Goal: Task Accomplishment & Management: Manage account settings

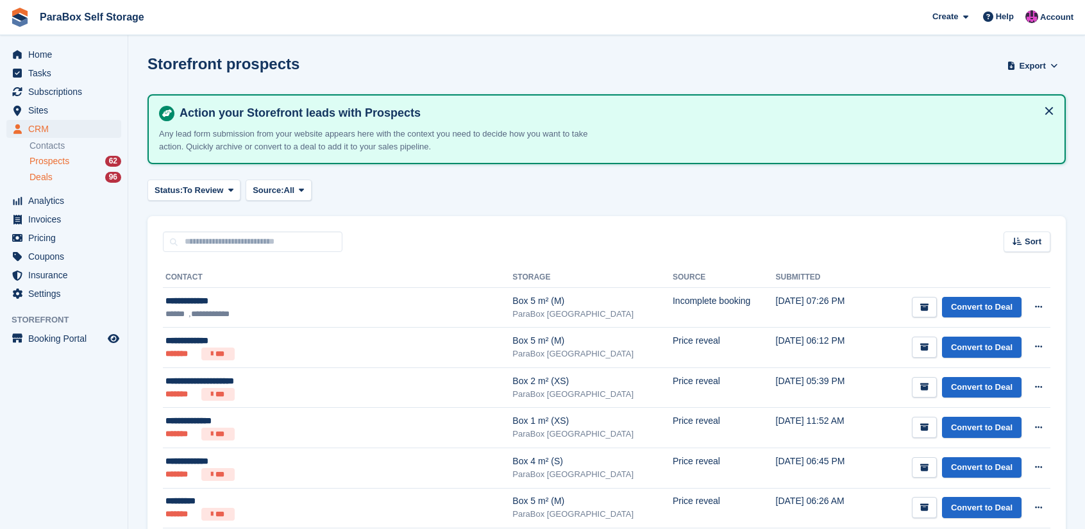
click at [83, 181] on div "Deals 96" at bounding box center [75, 177] width 92 height 12
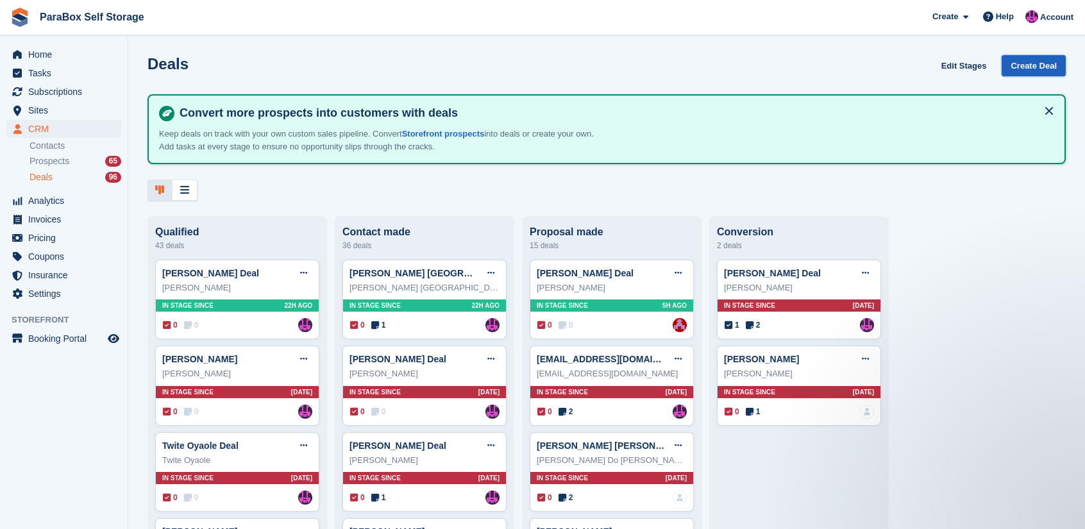
click at [1021, 64] on link "Create Deal" at bounding box center [1034, 65] width 64 height 21
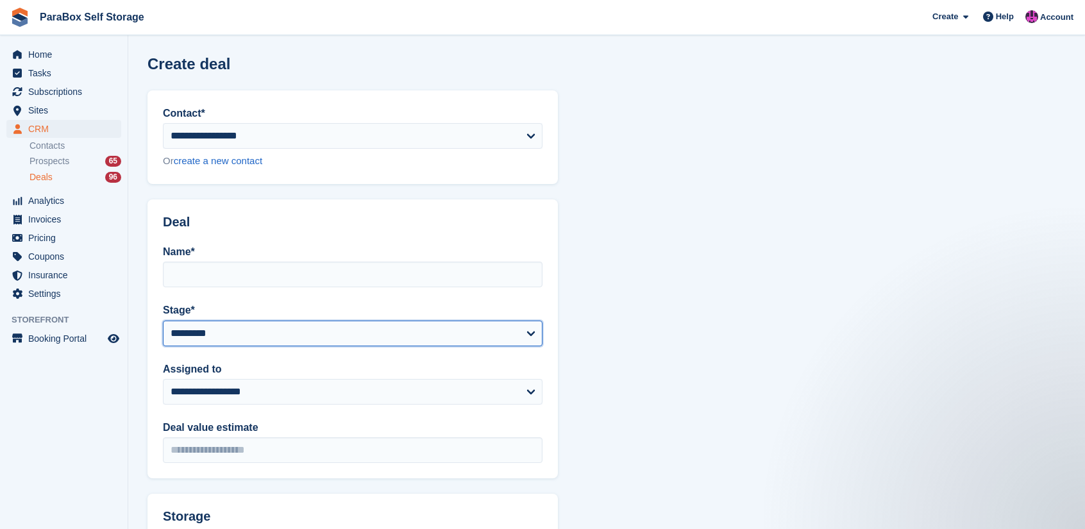
click at [473, 335] on select "**********" at bounding box center [353, 334] width 380 height 26
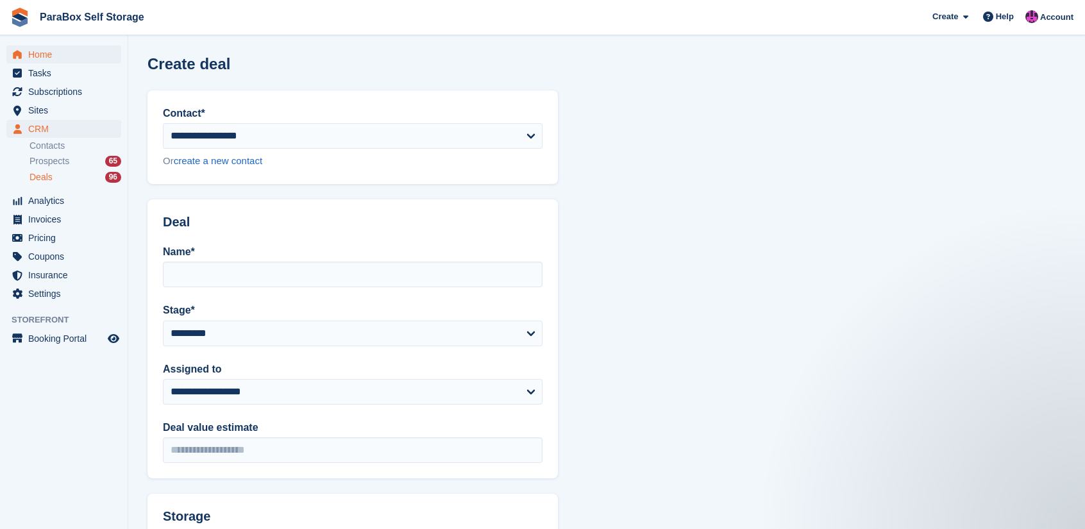
drag, startPoint x: 700, startPoint y: 292, endPoint x: 36, endPoint y: 56, distance: 705.0
click at [700, 292] on section "**********" at bounding box center [606, 424] width 957 height 848
click at [83, 171] on div "Deals 96" at bounding box center [75, 177] width 92 height 12
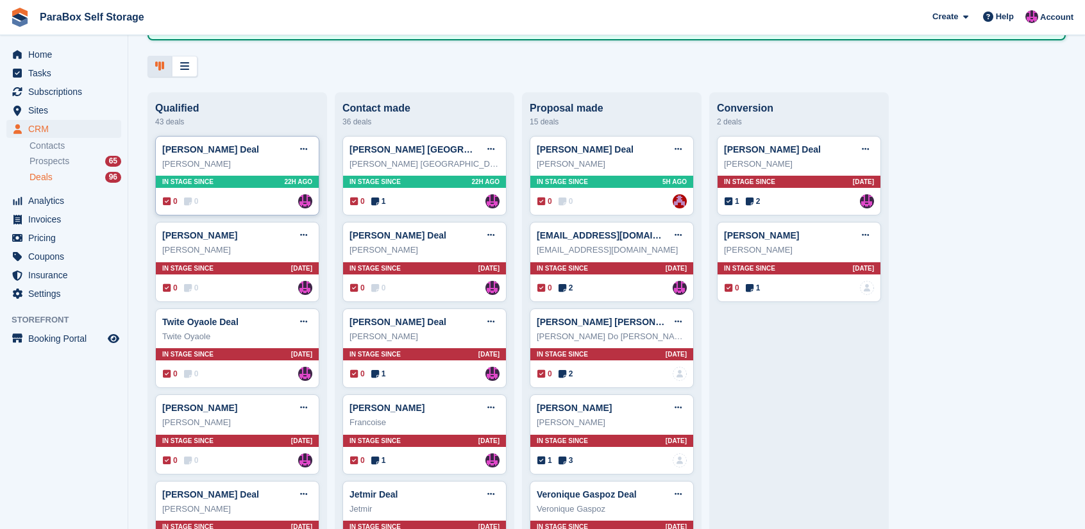
scroll to position [128, 0]
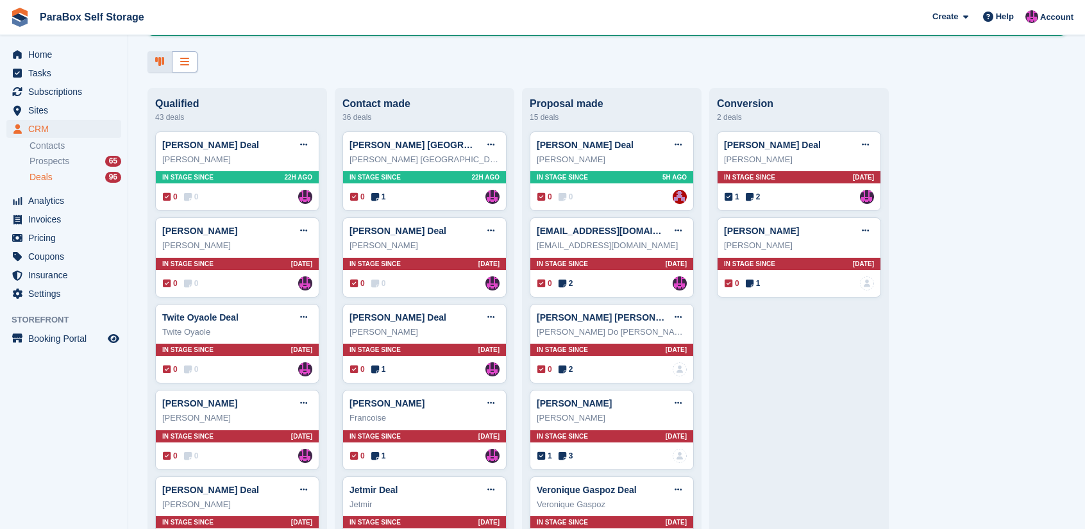
click at [192, 65] on div at bounding box center [185, 61] width 26 height 21
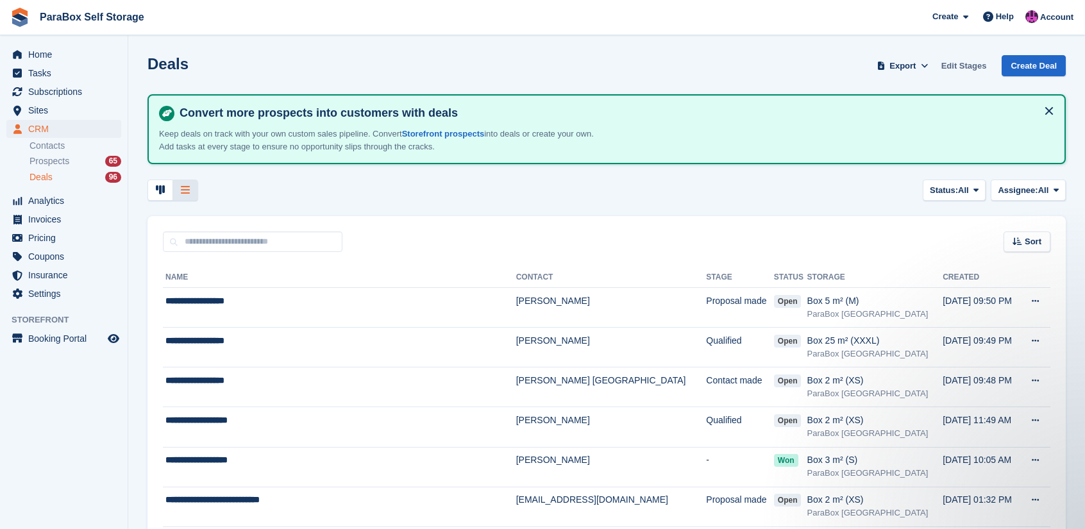
click at [972, 71] on link "Edit Stages" at bounding box center [964, 65] width 56 height 21
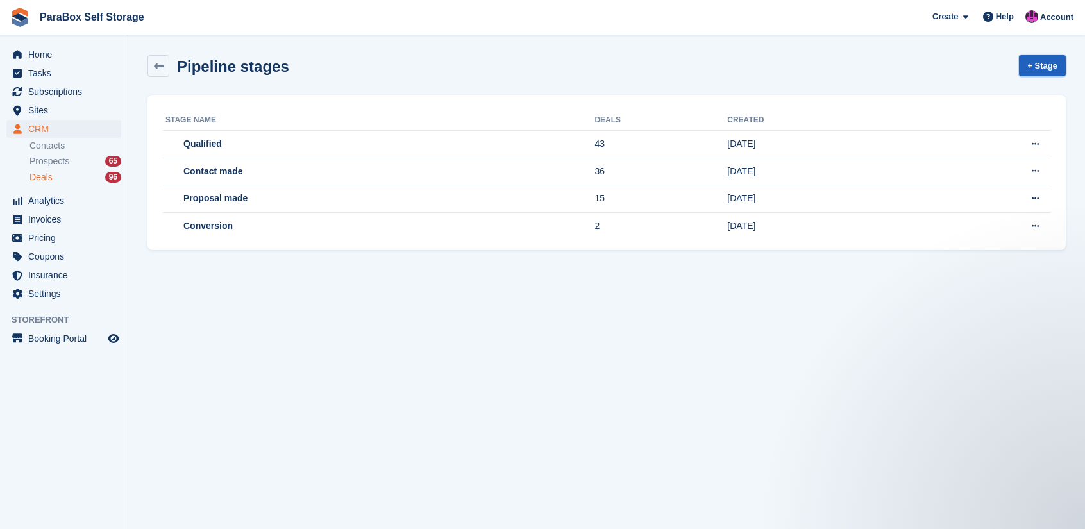
click at [1049, 62] on link "+ Stage" at bounding box center [1042, 65] width 47 height 21
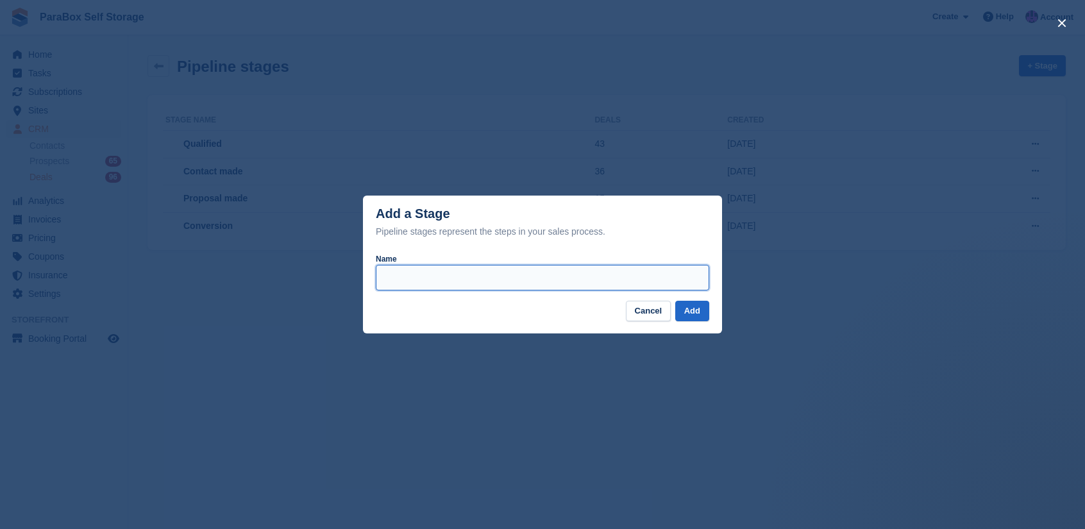
click at [475, 288] on input "Name" at bounding box center [542, 278] width 333 height 26
type input "**********"
click at [694, 305] on button "Add" at bounding box center [692, 311] width 34 height 21
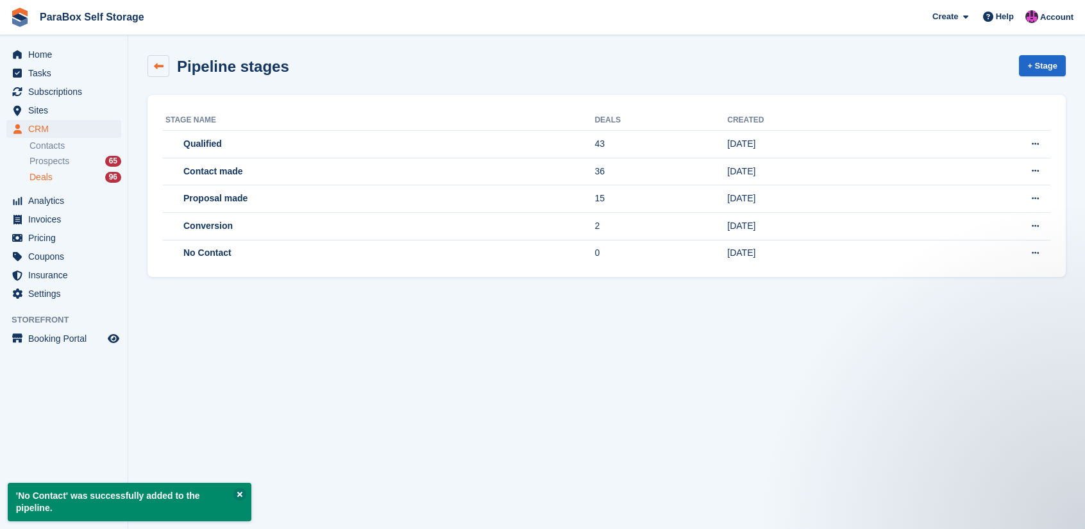
click at [165, 67] on link at bounding box center [158, 66] width 22 height 22
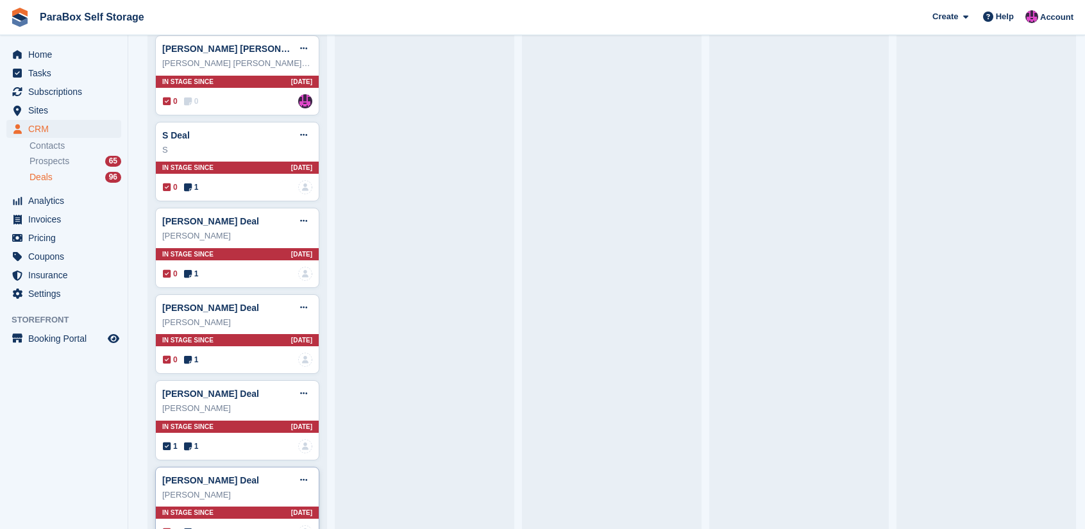
scroll to position [3330, 0]
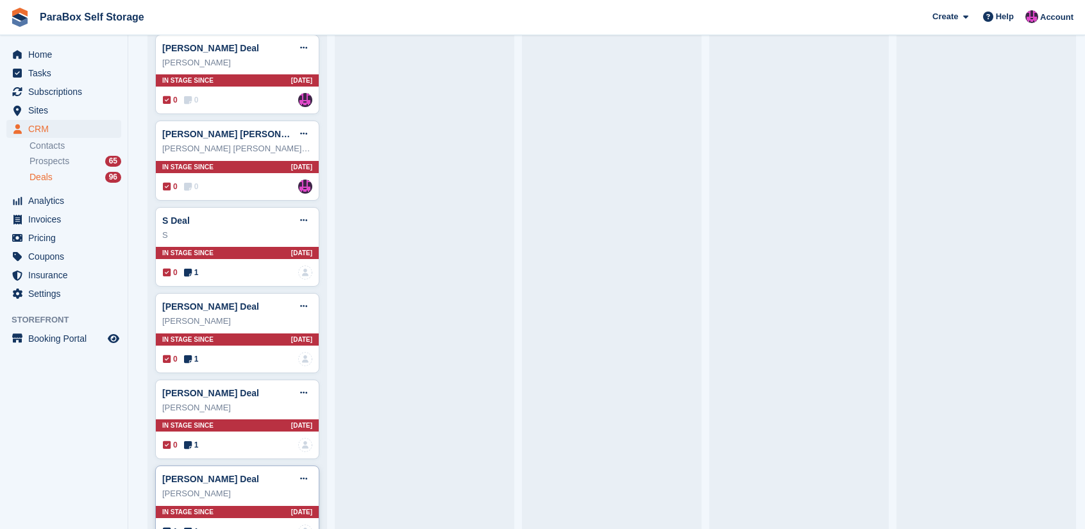
click at [224, 469] on div "[PERSON_NAME] Deal Edit deal [PERSON_NAME] as won [PERSON_NAME] as lost Delete …" at bounding box center [237, 478] width 150 height 19
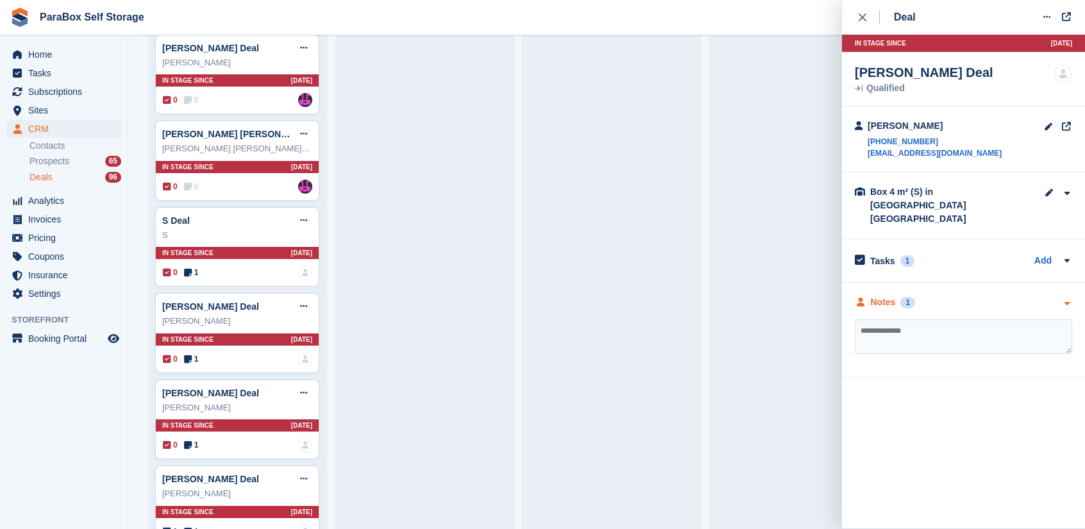
click at [886, 296] on div "Notes" at bounding box center [883, 302] width 25 height 13
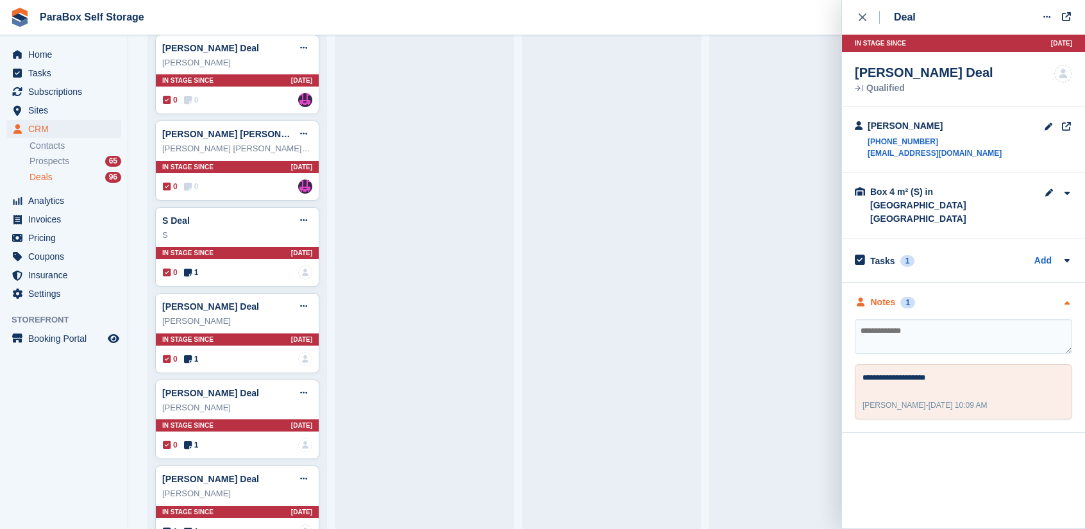
click at [886, 296] on div "Notes" at bounding box center [883, 302] width 25 height 13
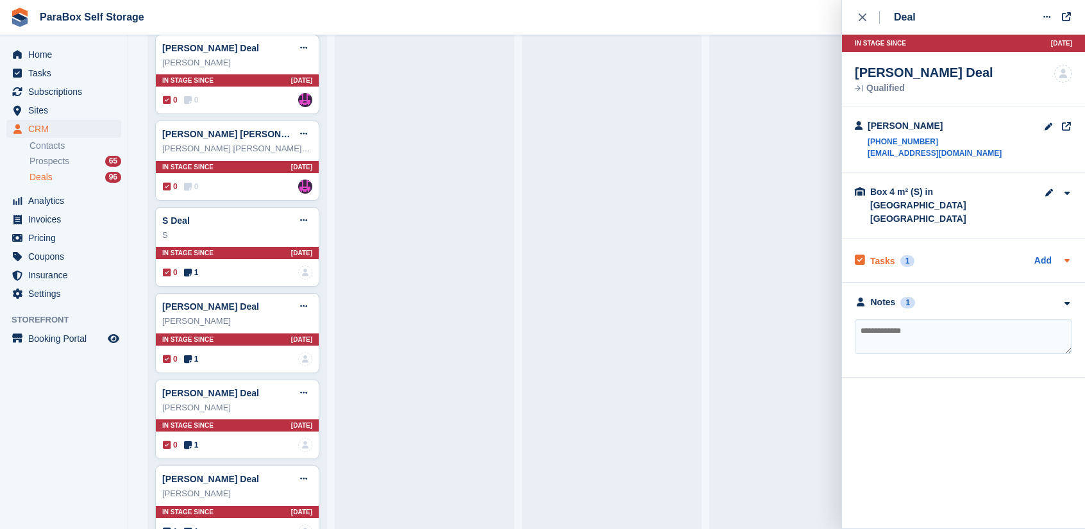
click at [882, 255] on h2 "Tasks" at bounding box center [882, 261] width 25 height 12
click at [884, 255] on h2 "Tasks" at bounding box center [882, 261] width 25 height 12
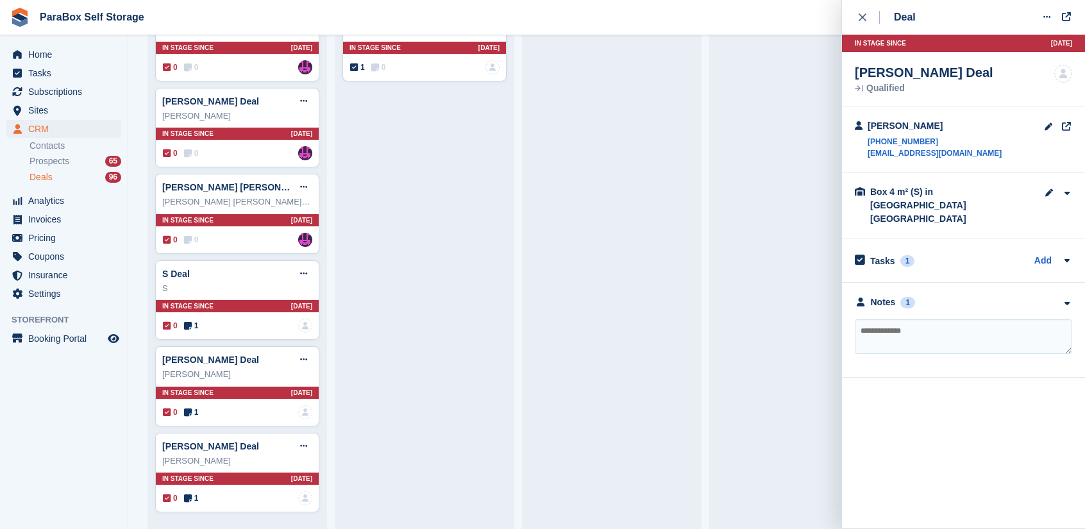
scroll to position [3245, 0]
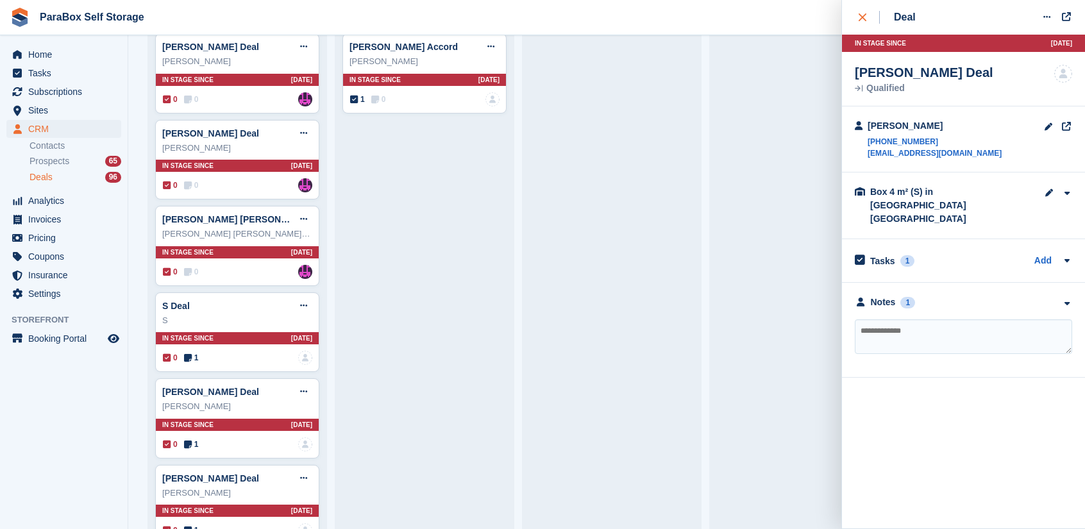
click at [875, 19] on div "close" at bounding box center [869, 17] width 21 height 13
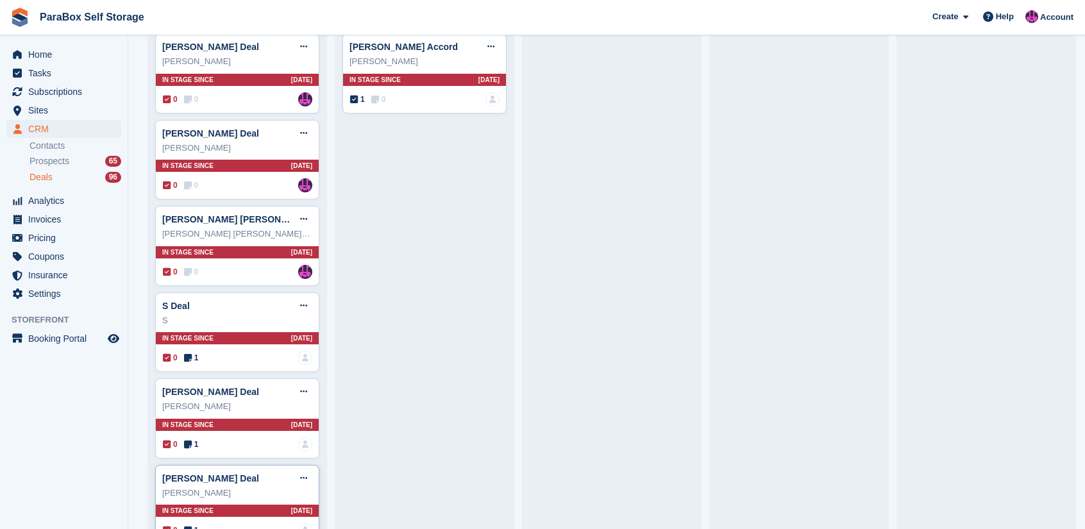
click at [265, 487] on div "[PERSON_NAME]" at bounding box center [237, 493] width 150 height 13
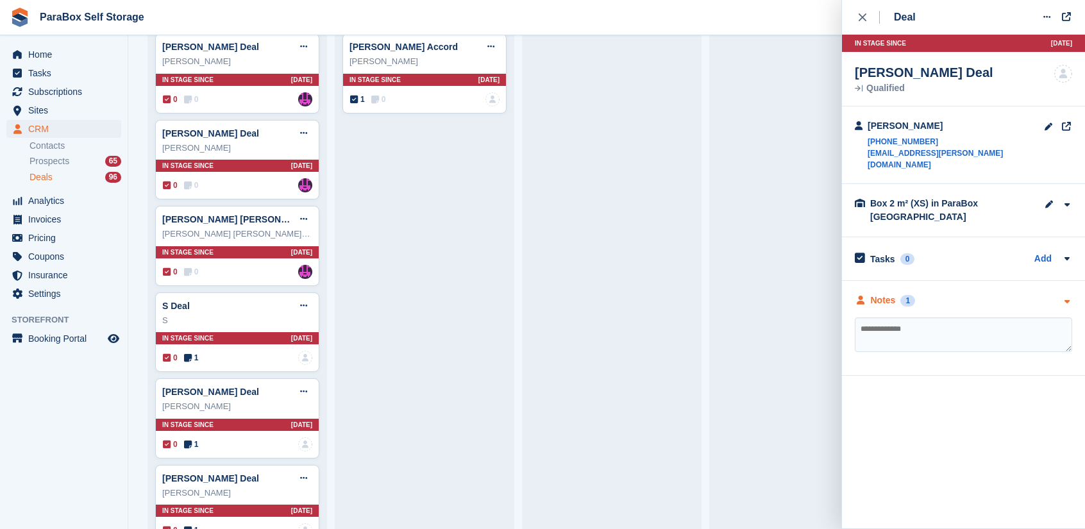
click at [887, 294] on div "Notes" at bounding box center [883, 300] width 25 height 13
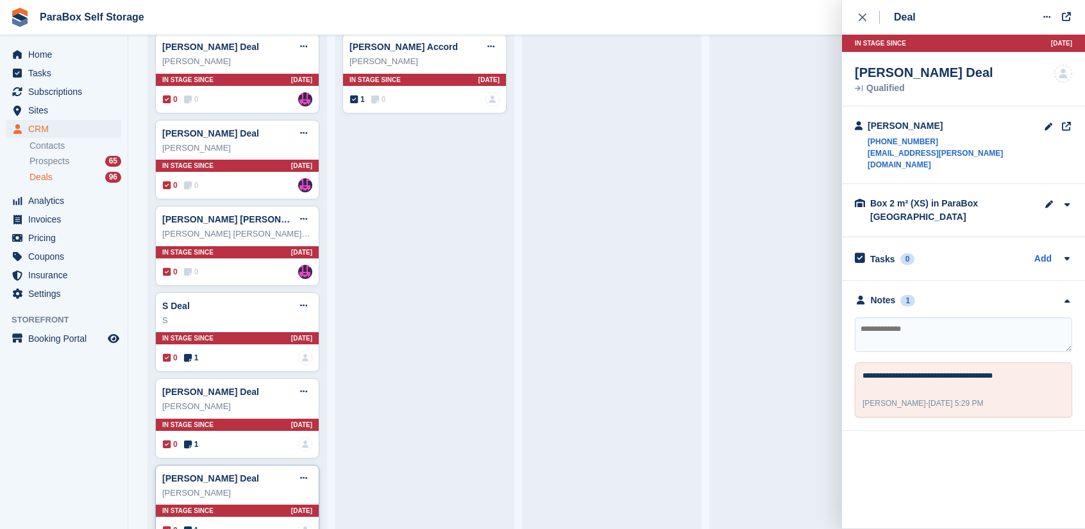
click at [265, 469] on div "[PERSON_NAME] Deal Edit deal [PERSON_NAME] as won [PERSON_NAME] as lost Delete …" at bounding box center [237, 478] width 150 height 19
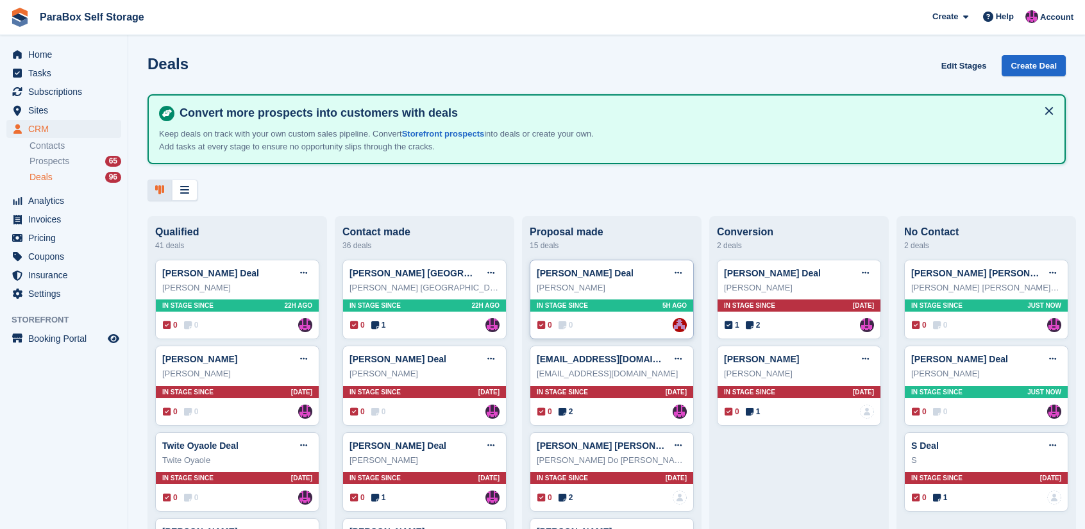
scroll to position [192, 0]
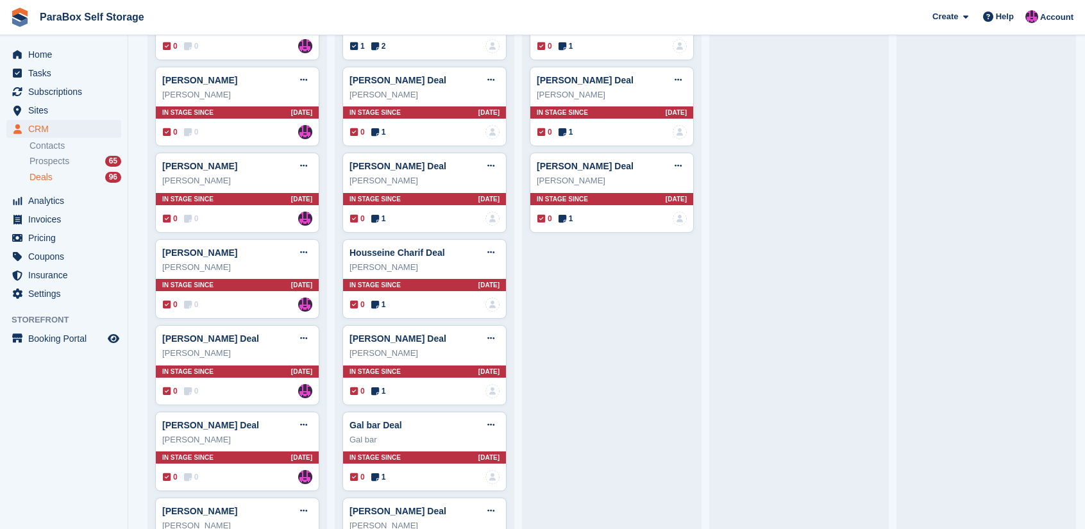
scroll to position [1090, 0]
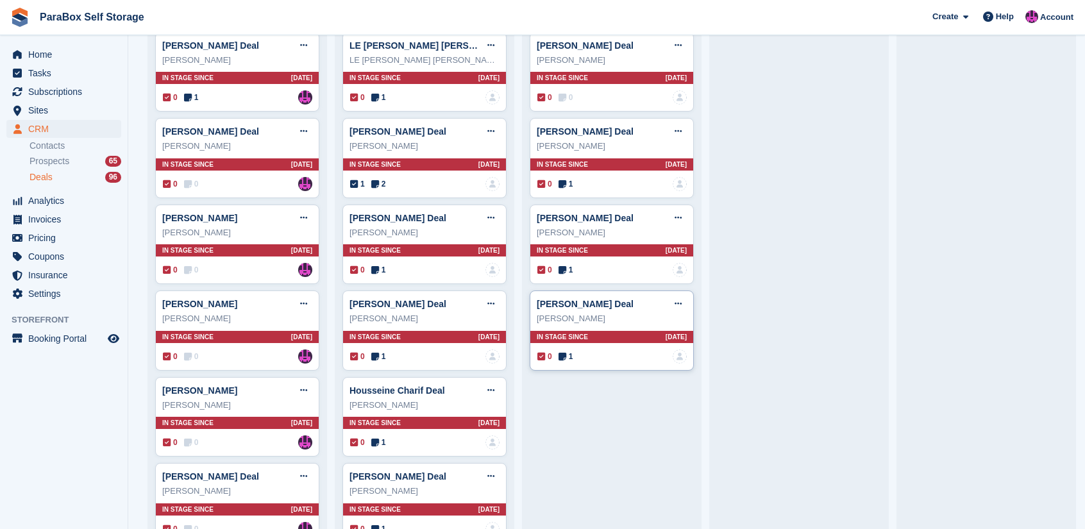
click at [600, 312] on div "[PERSON_NAME]" at bounding box center [612, 318] width 150 height 13
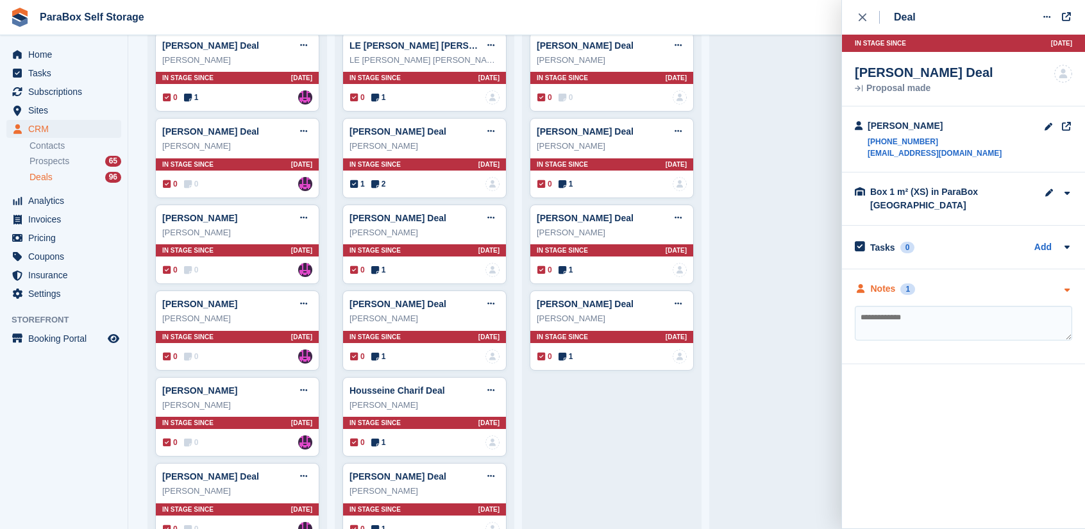
click at [897, 292] on div "Notes 1" at bounding box center [885, 288] width 60 height 13
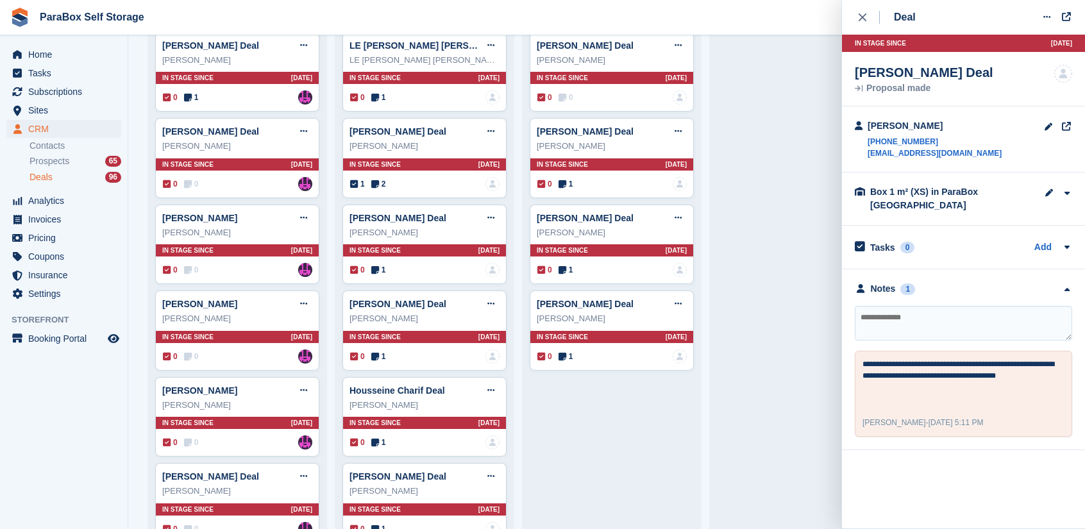
click at [859, 24] on button "close" at bounding box center [869, 17] width 29 height 35
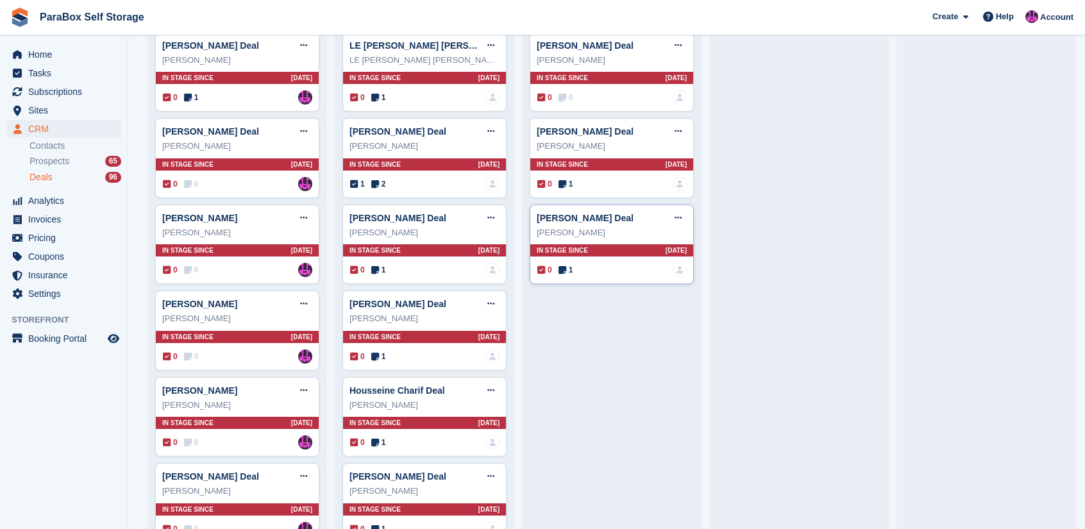
click at [626, 226] on div "[PERSON_NAME]" at bounding box center [612, 232] width 150 height 13
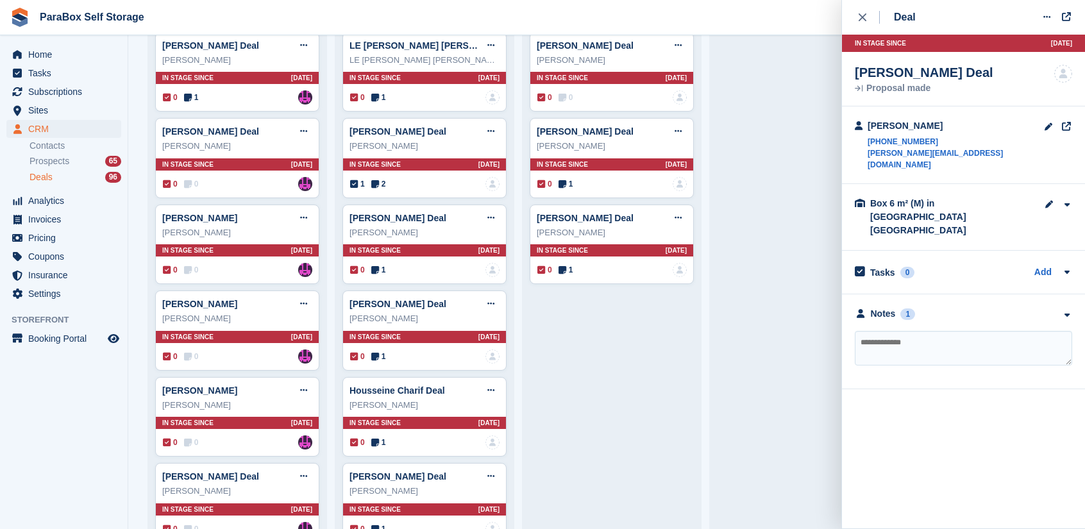
click at [906, 294] on div "**********" at bounding box center [963, 341] width 243 height 95
click at [891, 307] on div "Notes" at bounding box center [883, 313] width 25 height 13
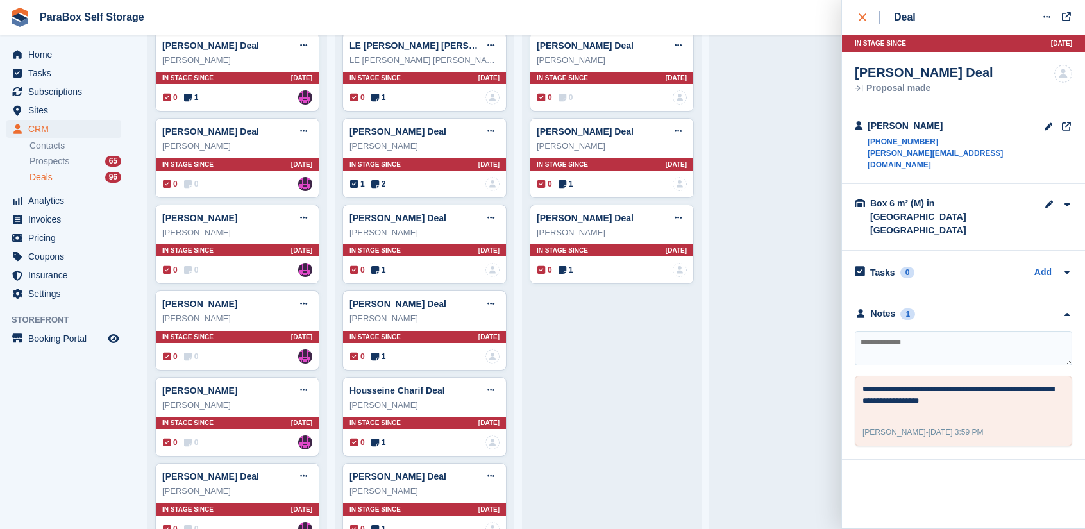
click at [863, 18] on icon "close" at bounding box center [863, 17] width 8 height 8
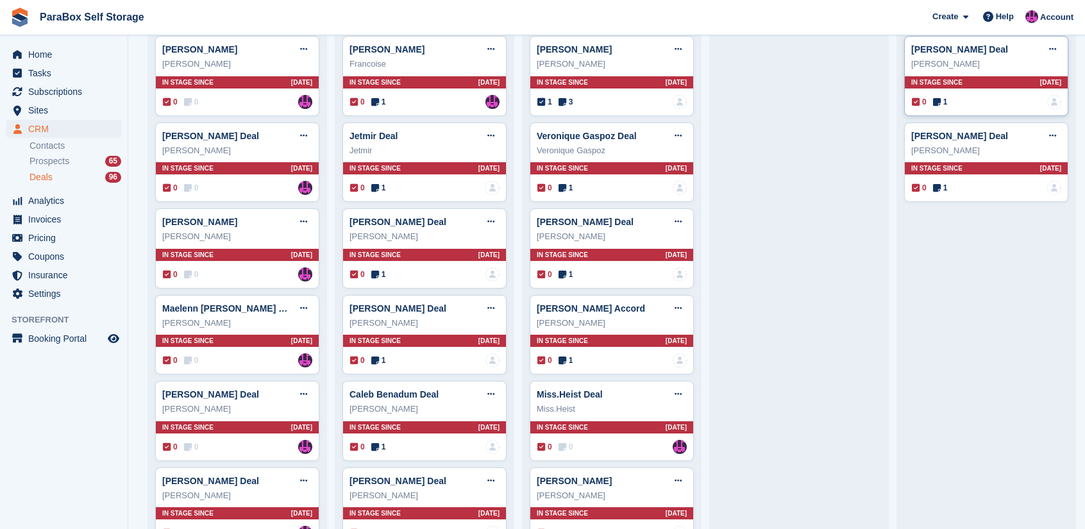
scroll to position [385, 0]
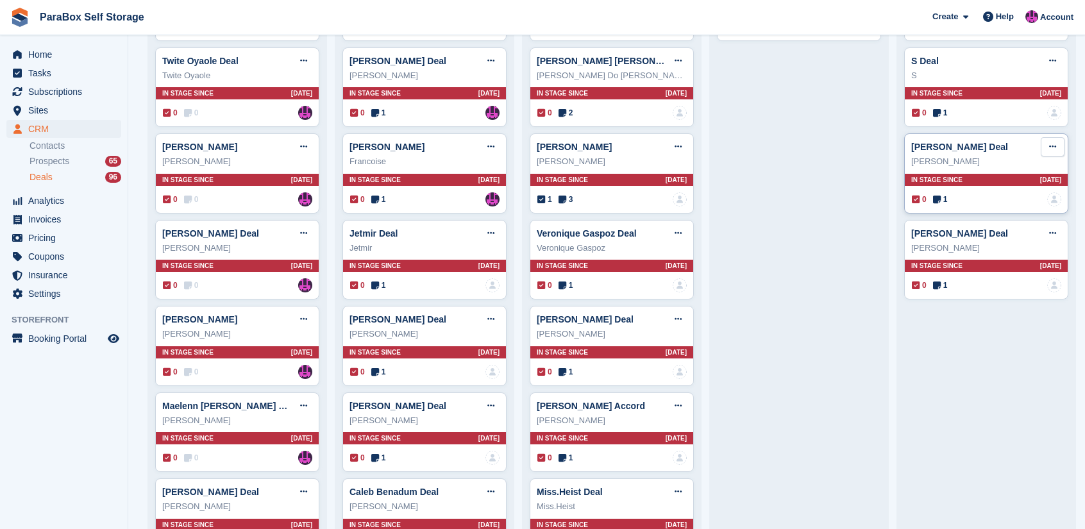
click at [1048, 153] on button at bounding box center [1053, 146] width 24 height 19
click at [993, 143] on div "[PERSON_NAME] Deal Edit deal [PERSON_NAME] as won [PERSON_NAME] as lost Delete …" at bounding box center [986, 146] width 150 height 19
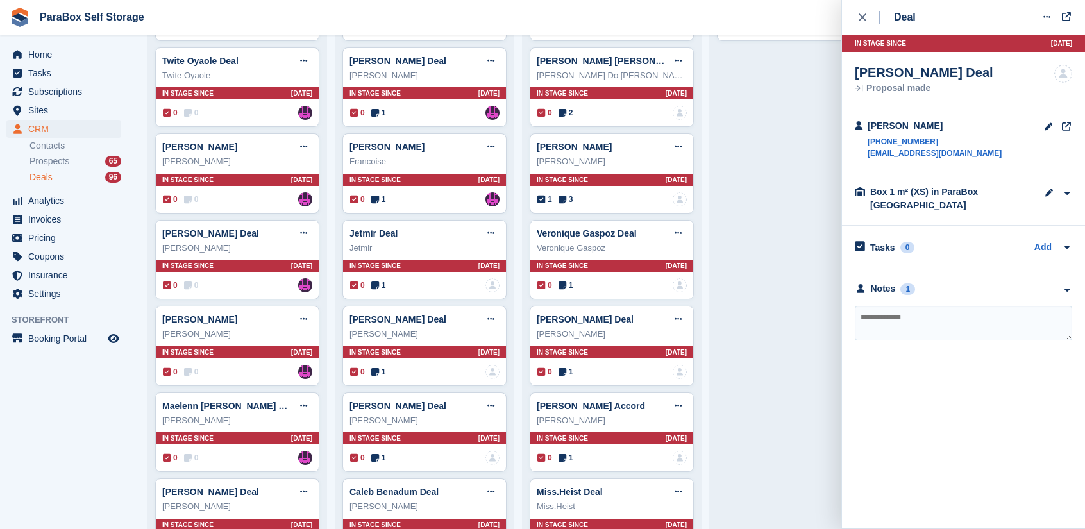
click at [920, 315] on textarea at bounding box center [963, 323] width 217 height 35
click at [1040, 247] on link "Add" at bounding box center [1042, 247] width 17 height 15
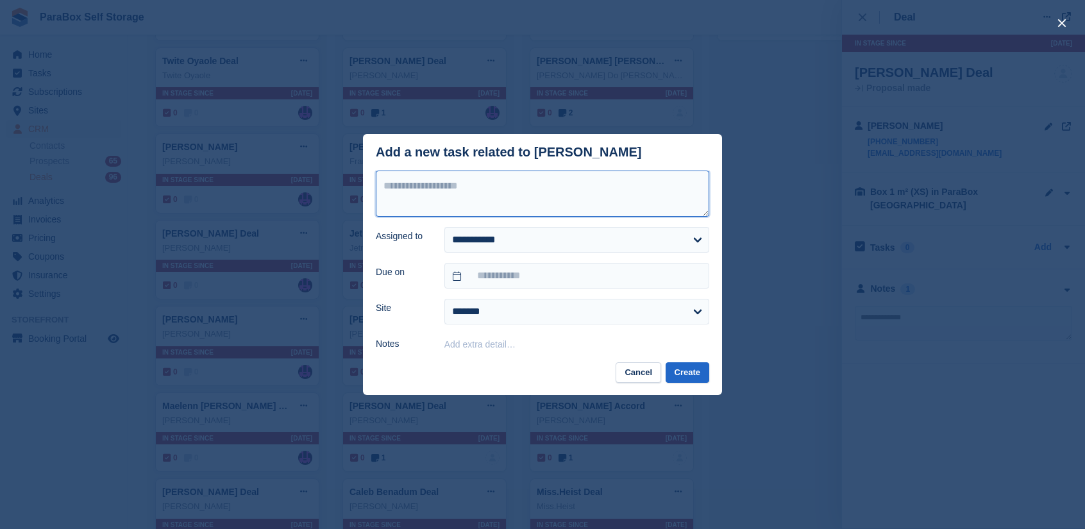
click at [510, 207] on textarea at bounding box center [542, 194] width 333 height 46
type textarea "*********"
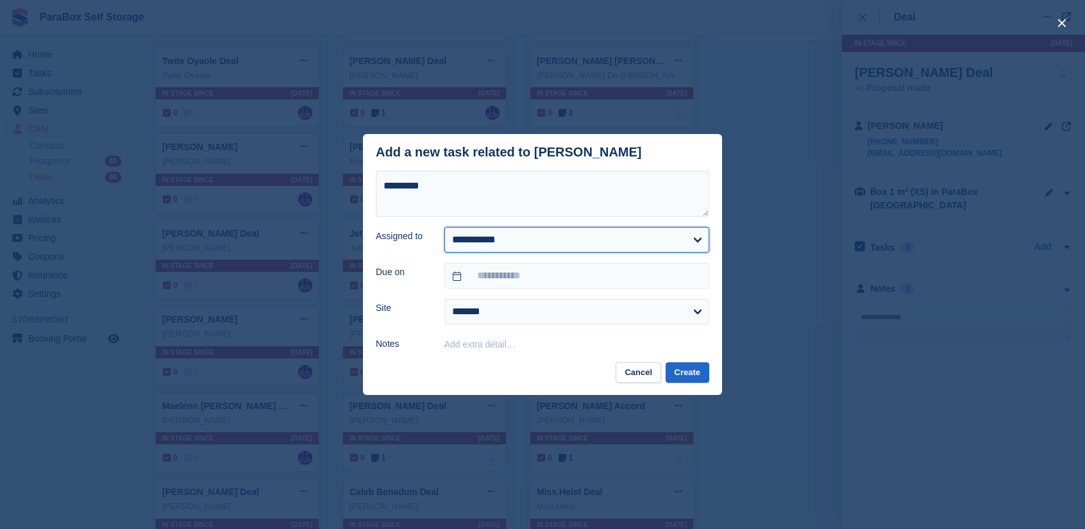
click at [532, 245] on select "**********" at bounding box center [576, 240] width 265 height 26
select select "****"
click at [444, 228] on select "**********" at bounding box center [576, 240] width 265 height 26
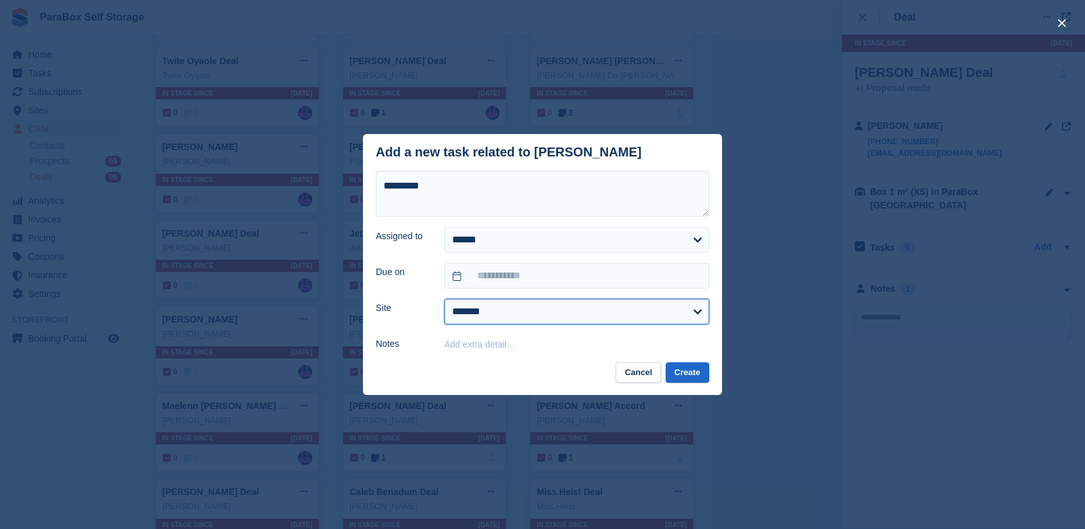
click at [668, 315] on select "**********" at bounding box center [576, 312] width 265 height 26
select select "****"
click at [444, 299] on select "**********" at bounding box center [576, 312] width 265 height 26
click at [684, 370] on button "Create" at bounding box center [688, 372] width 44 height 21
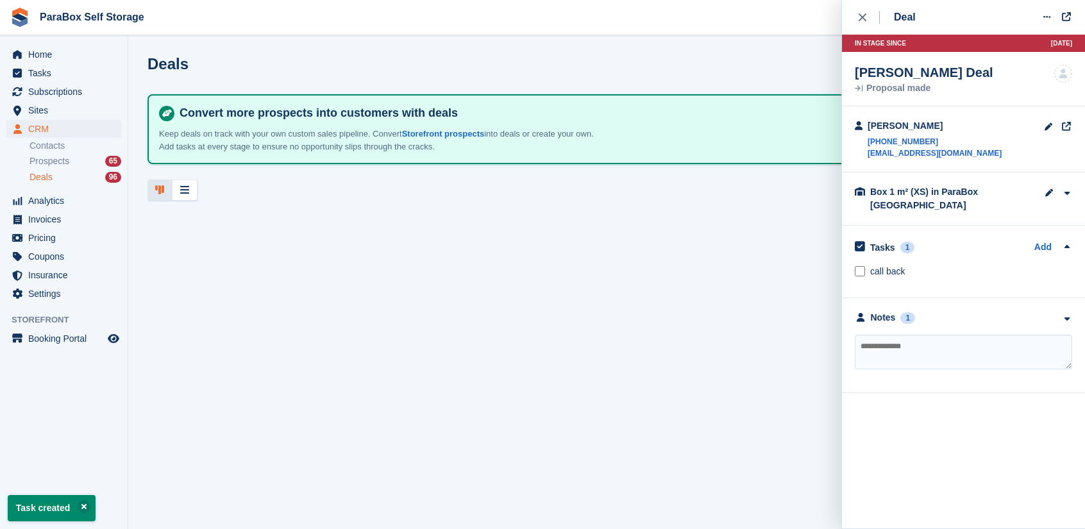
scroll to position [0, 0]
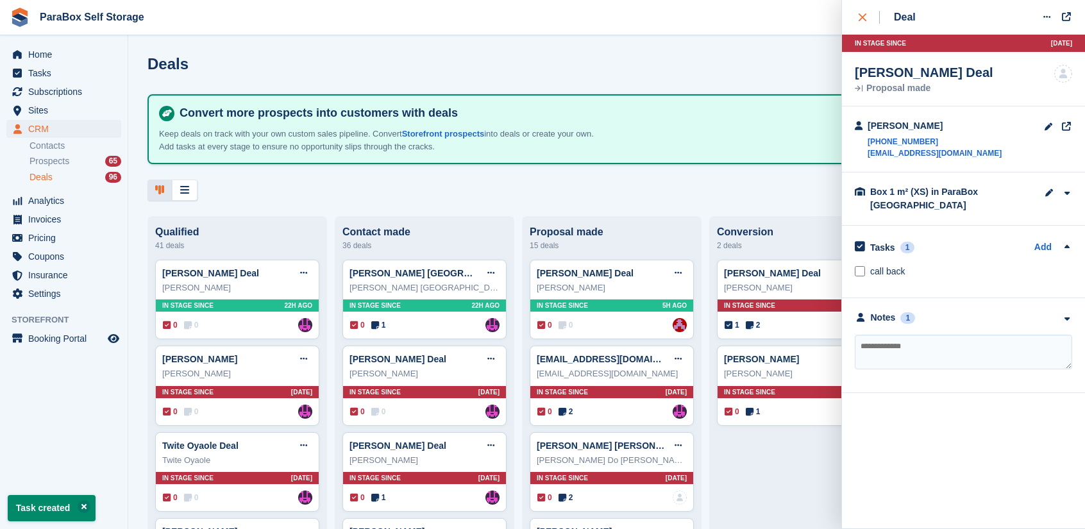
click at [858, 22] on button "close" at bounding box center [869, 17] width 29 height 35
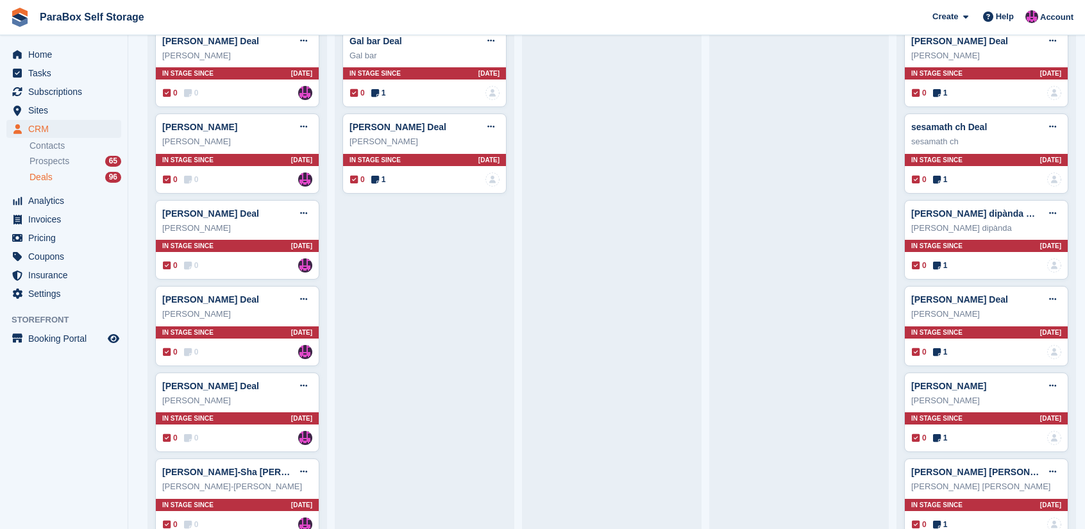
scroll to position [1492, 0]
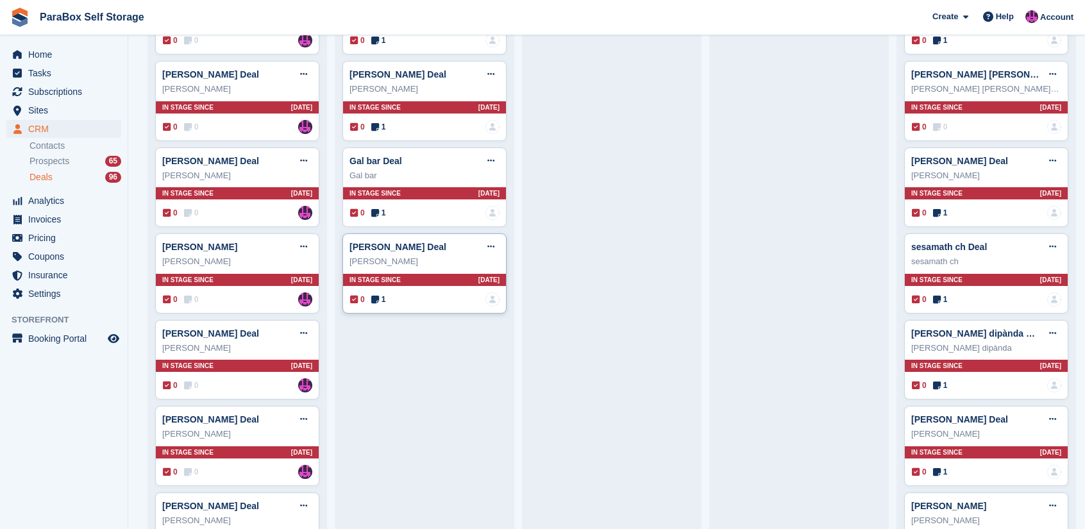
click at [406, 255] on div "[PERSON_NAME]" at bounding box center [424, 261] width 150 height 13
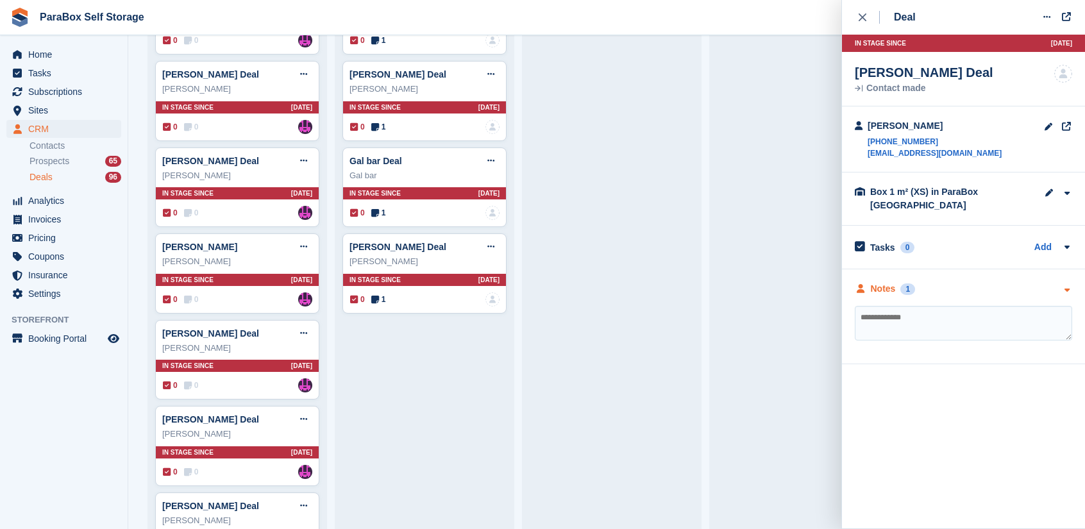
click at [890, 293] on div "Notes" at bounding box center [883, 288] width 25 height 13
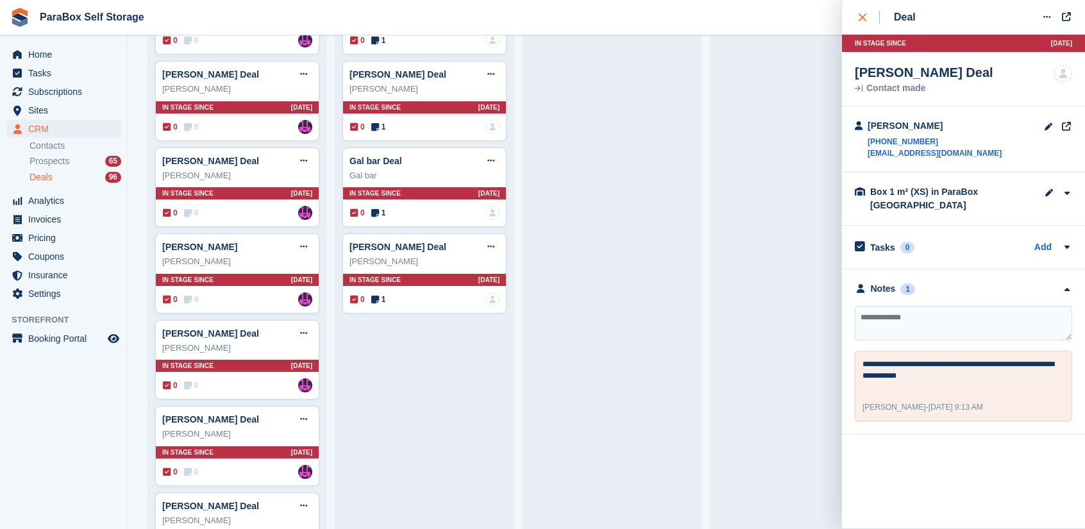
click at [859, 20] on icon "close" at bounding box center [863, 17] width 8 height 8
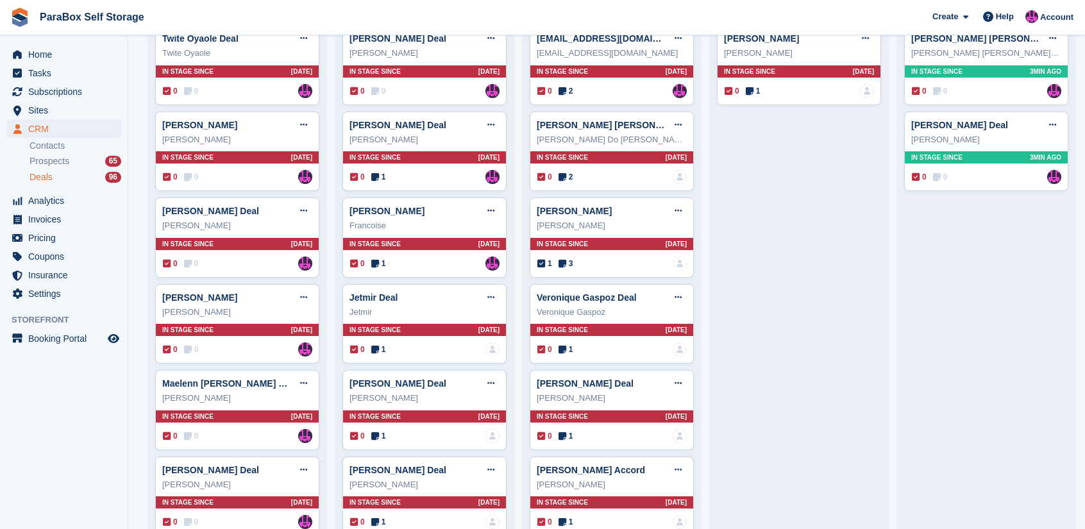
scroll to position [64, 0]
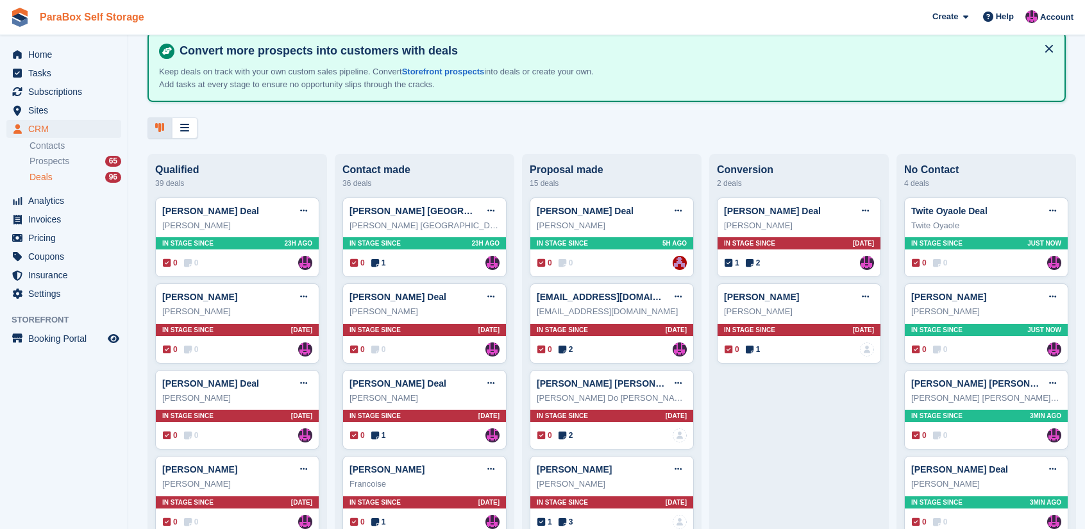
scroll to position [192, 0]
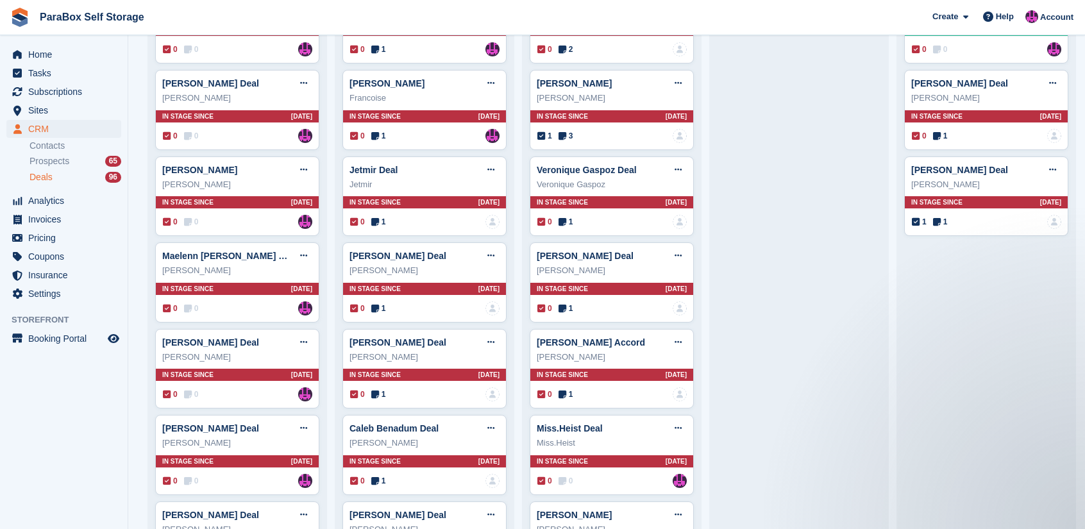
scroll to position [395, 0]
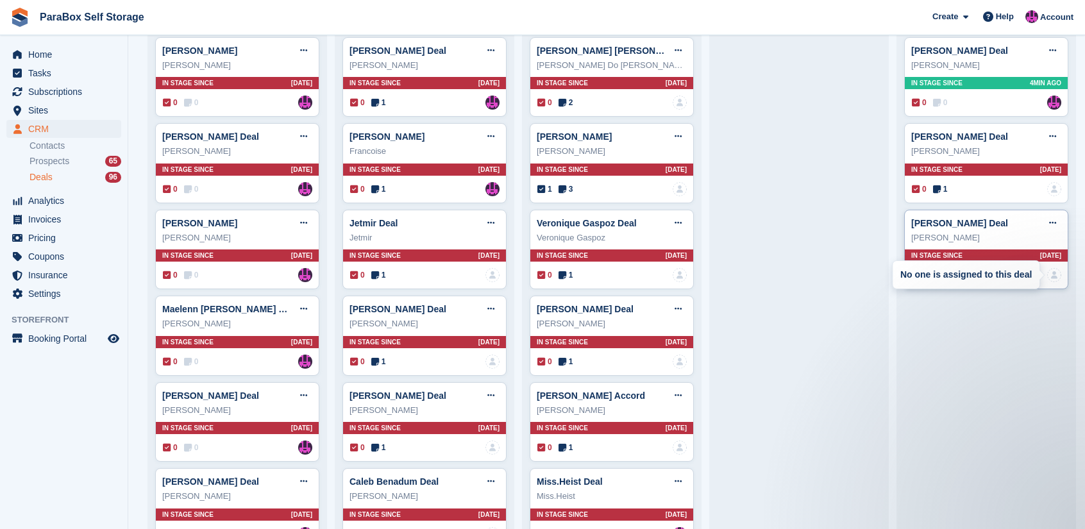
click at [1048, 276] on img at bounding box center [1054, 275] width 14 height 14
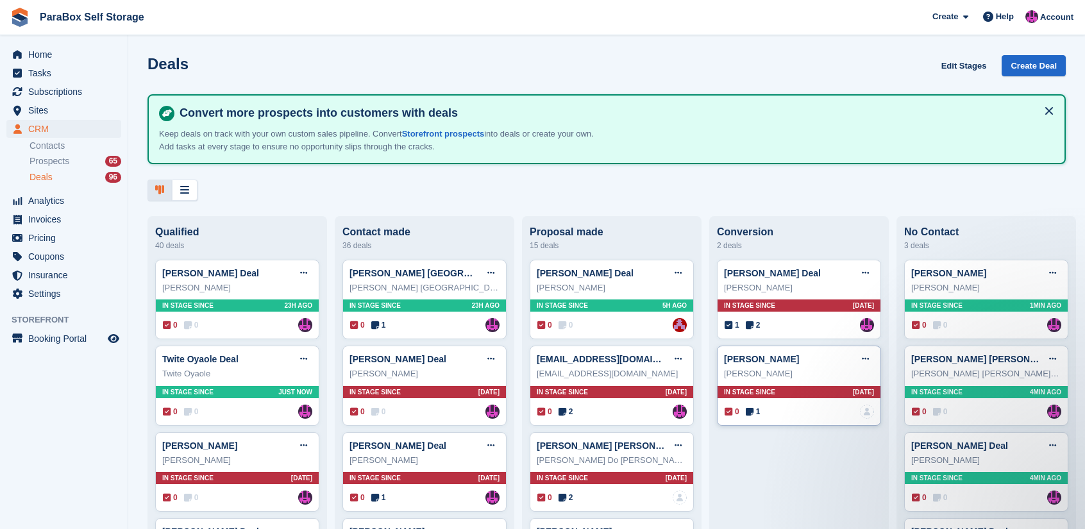
click at [801, 369] on div "[PERSON_NAME]" at bounding box center [799, 373] width 150 height 13
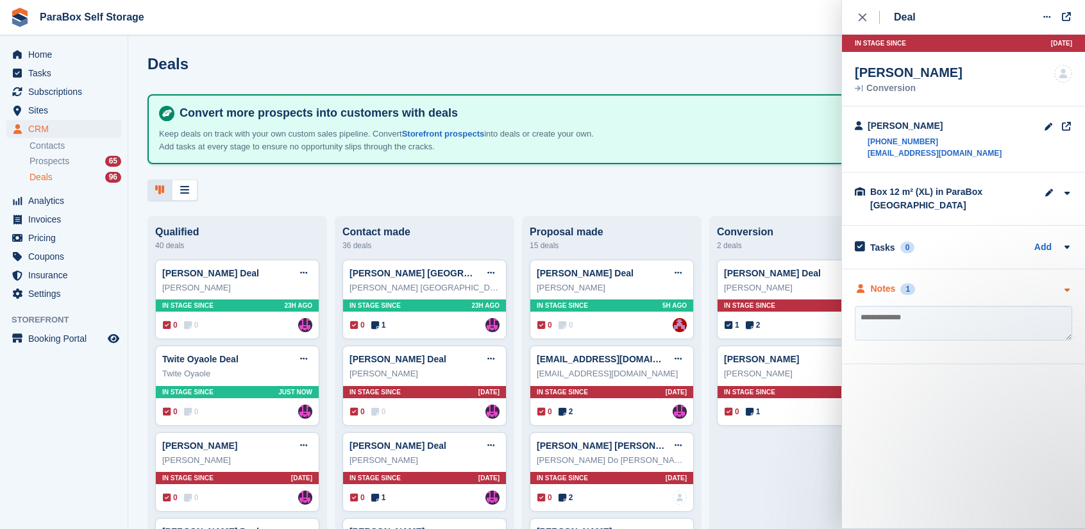
click at [867, 289] on div "Notes 1" at bounding box center [885, 288] width 60 height 13
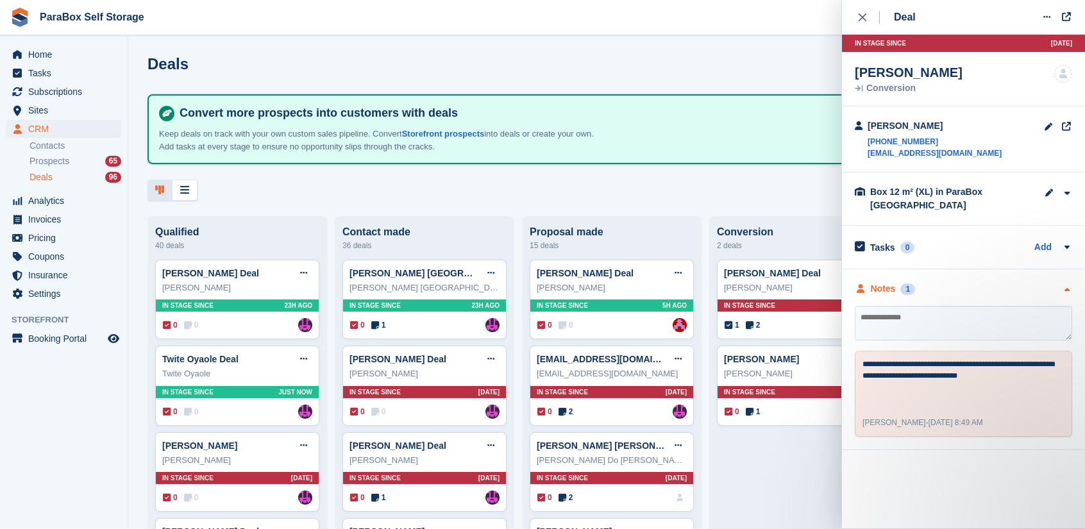
click at [867, 289] on div "Notes 1" at bounding box center [885, 288] width 60 height 13
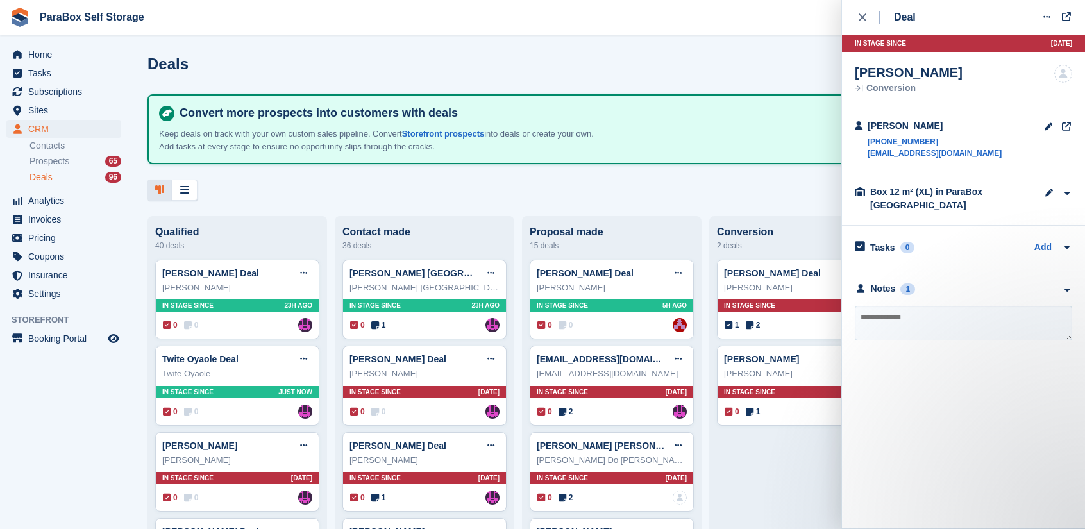
click at [855, 20] on button "close" at bounding box center [869, 17] width 29 height 35
